Goal: Navigation & Orientation: Browse casually

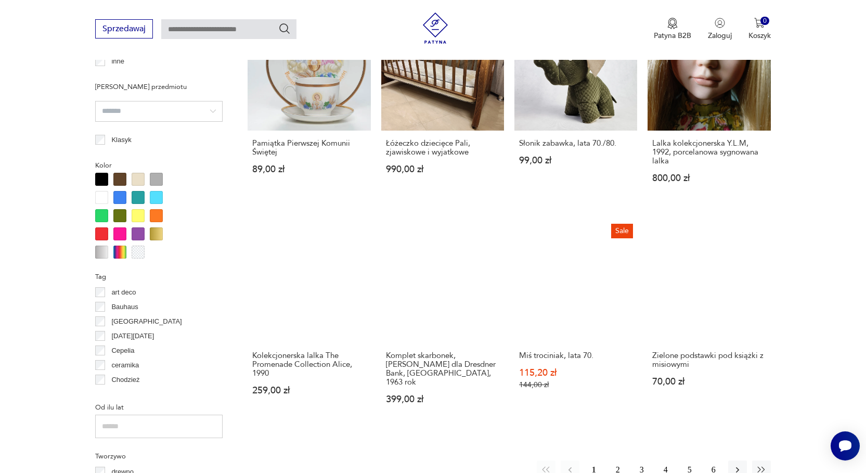
scroll to position [952, 0]
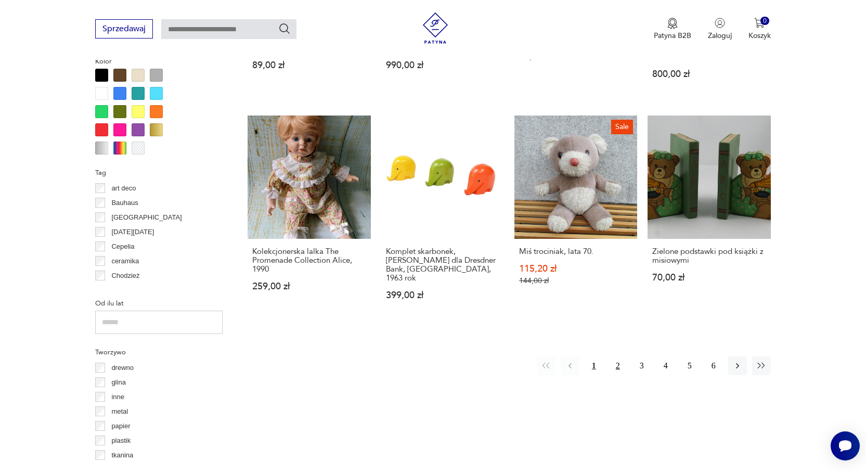
click at [620, 356] on button "2" at bounding box center [618, 365] width 19 height 19
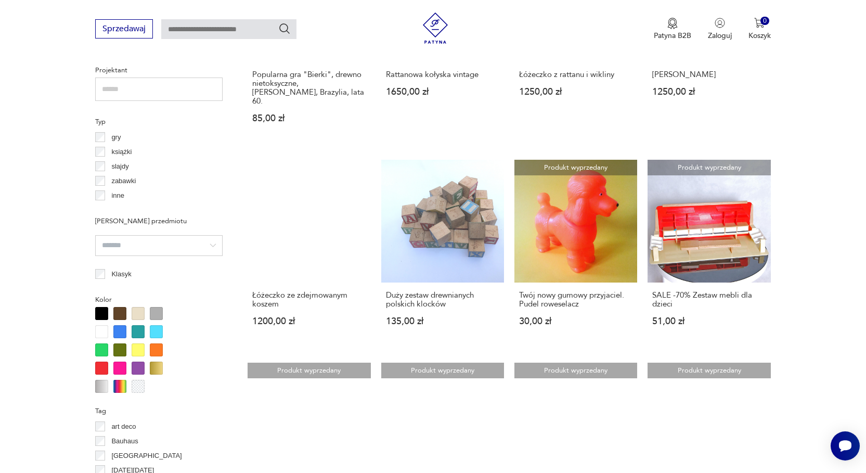
scroll to position [869, 0]
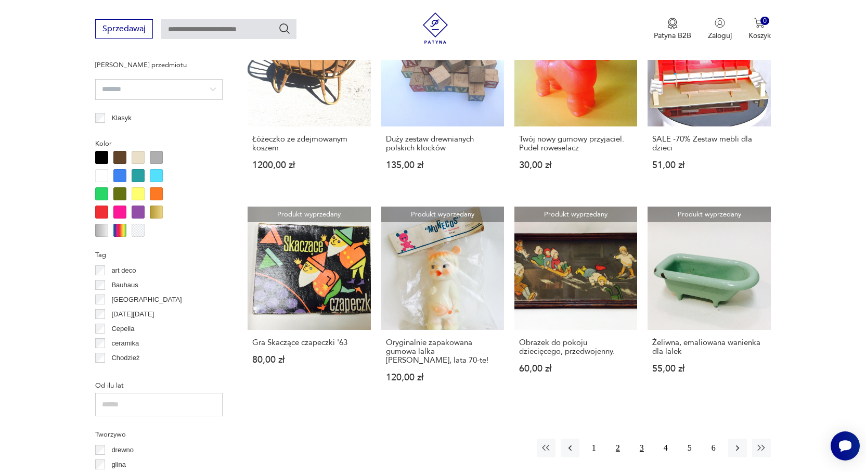
click at [646, 439] on button "3" at bounding box center [642, 448] width 19 height 19
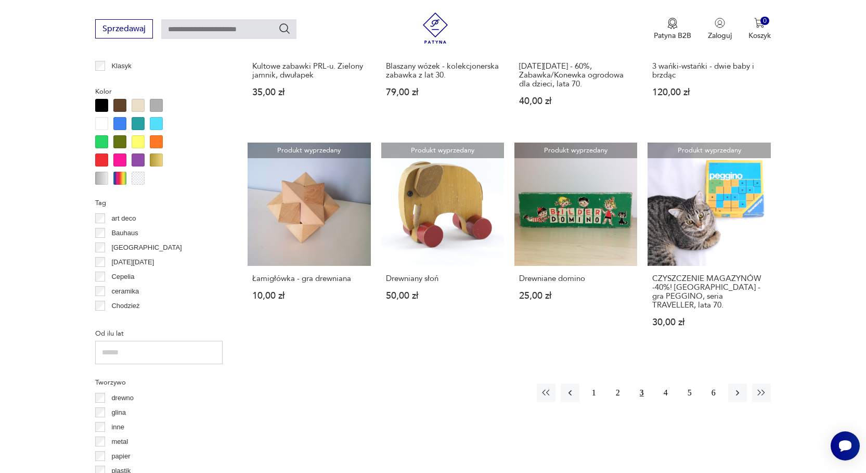
scroll to position [974, 0]
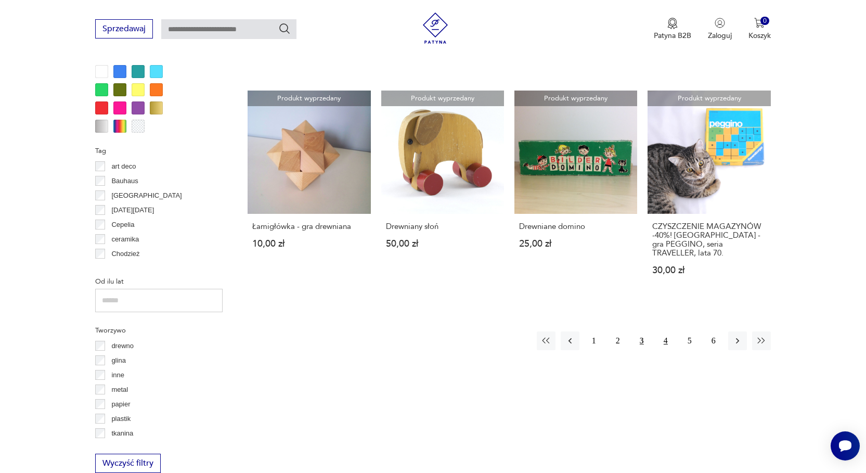
click at [668, 340] on button "4" at bounding box center [666, 340] width 19 height 19
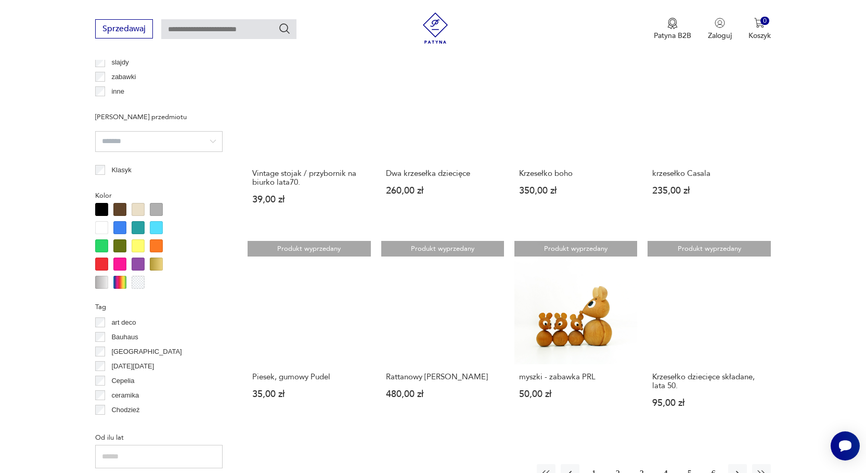
scroll to position [974, 0]
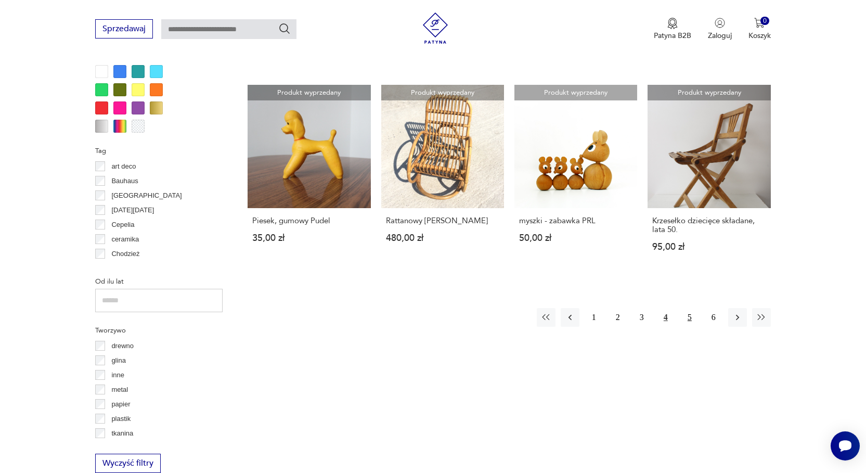
click at [689, 317] on button "5" at bounding box center [690, 317] width 19 height 19
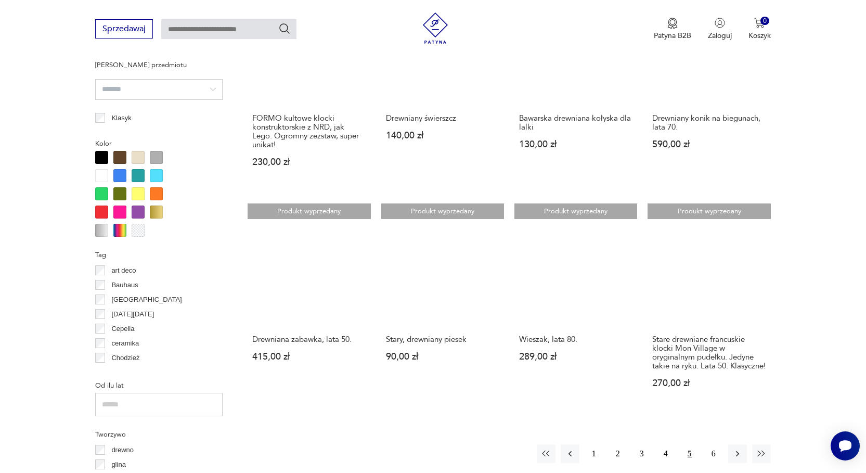
scroll to position [974, 0]
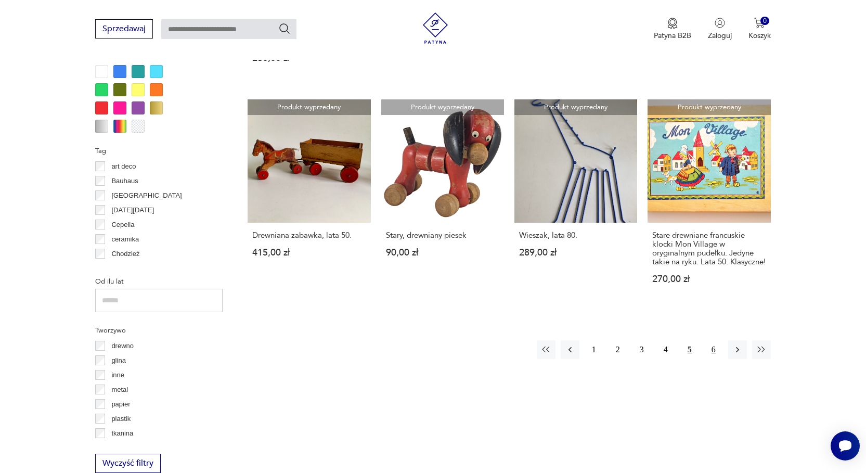
click at [713, 348] on button "6" at bounding box center [714, 349] width 19 height 19
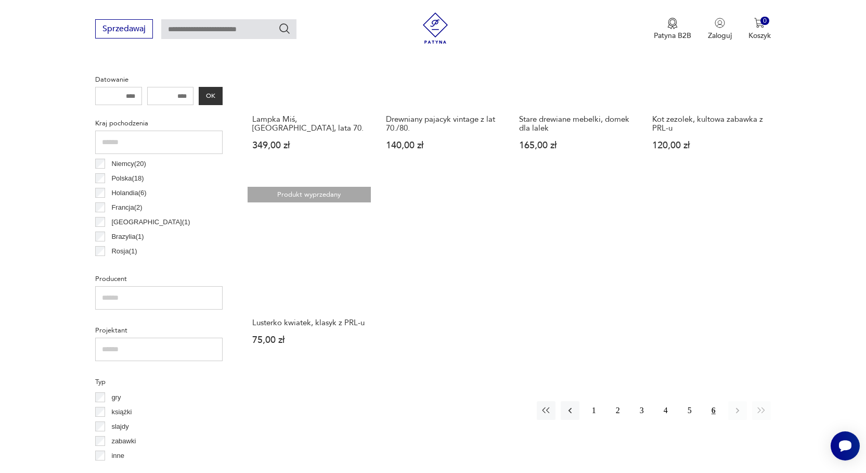
scroll to position [661, 0]
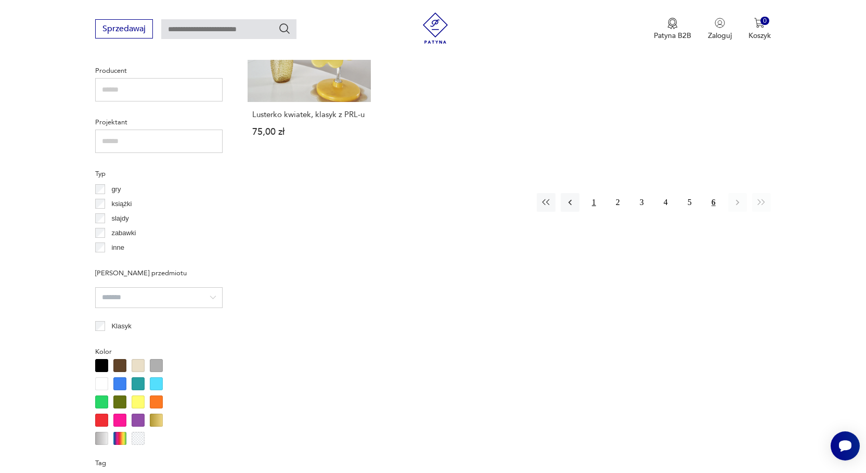
click at [594, 198] on button "1" at bounding box center [594, 202] width 19 height 19
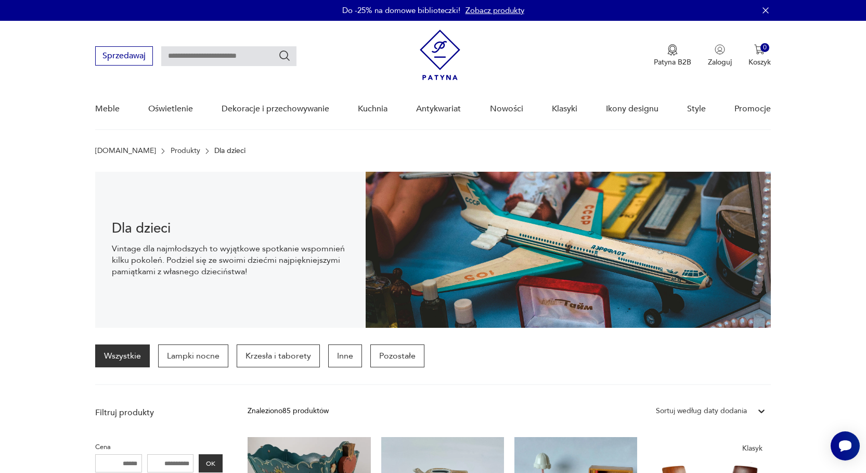
click at [438, 52] on img at bounding box center [440, 55] width 41 height 50
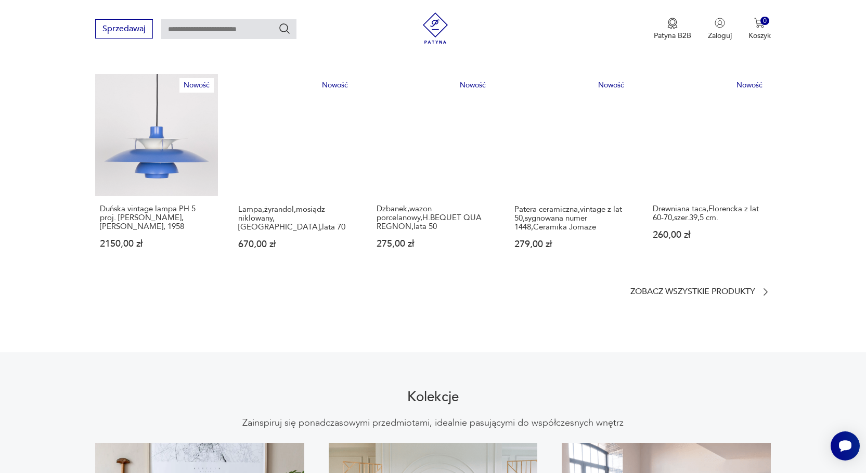
scroll to position [416, 0]
